Goal: Navigation & Orientation: Go to known website

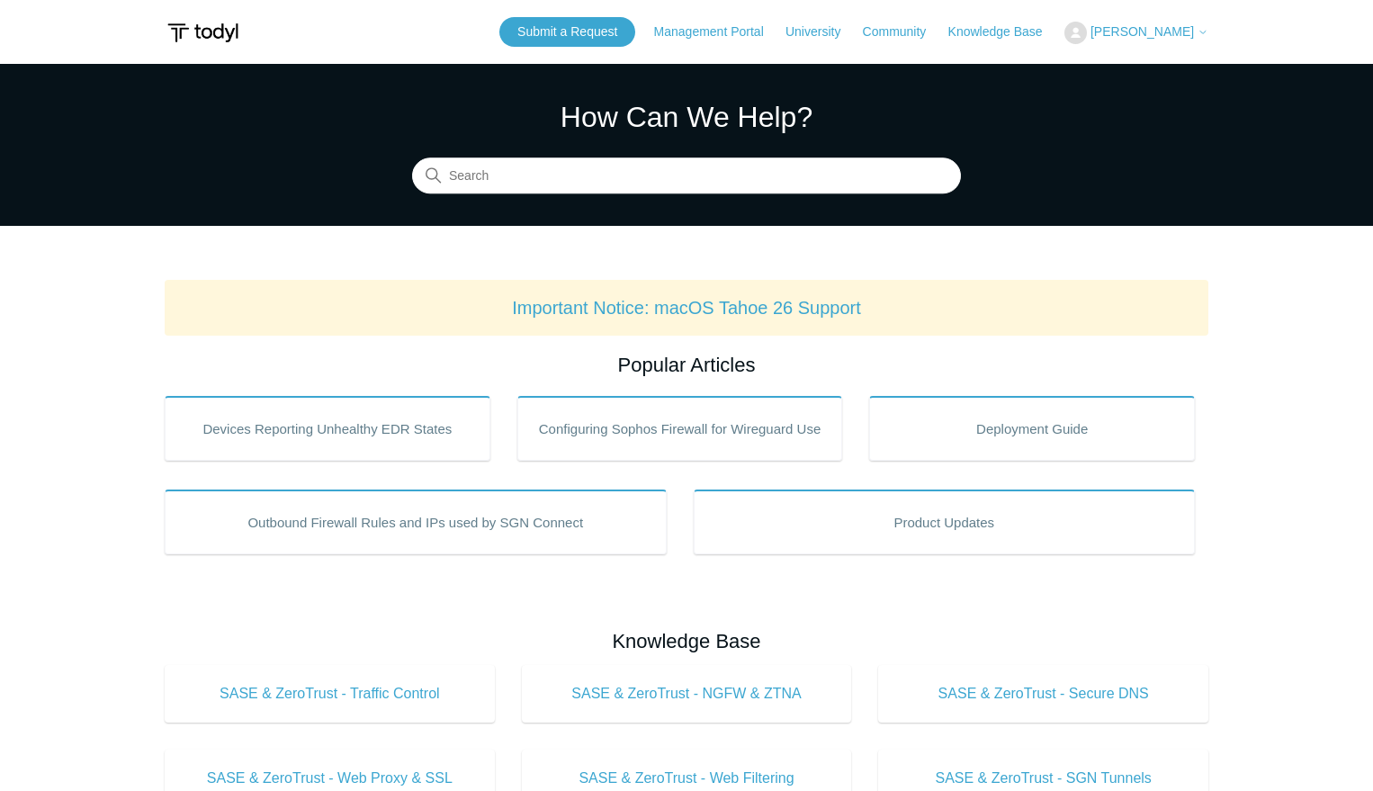
click at [1162, 35] on span "[PERSON_NAME]" at bounding box center [1141, 31] width 103 height 14
